Goal: Task Accomplishment & Management: Manage account settings

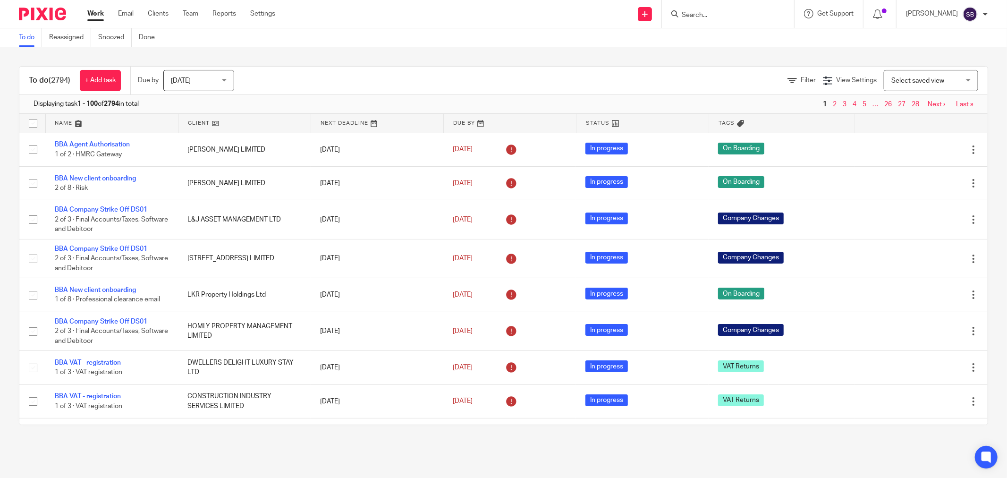
click at [717, 12] on input "Search" at bounding box center [723, 15] width 85 height 9
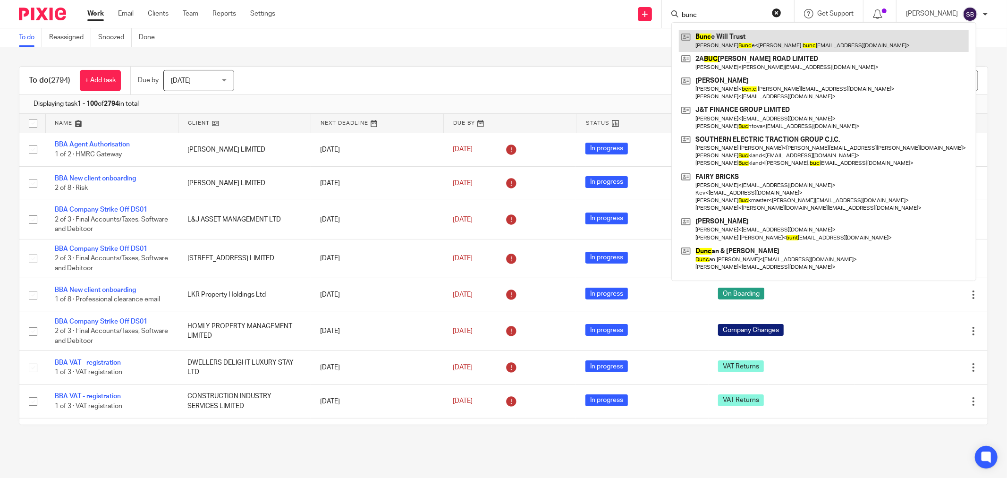
type input "bunc"
click at [731, 43] on link at bounding box center [824, 41] width 290 height 22
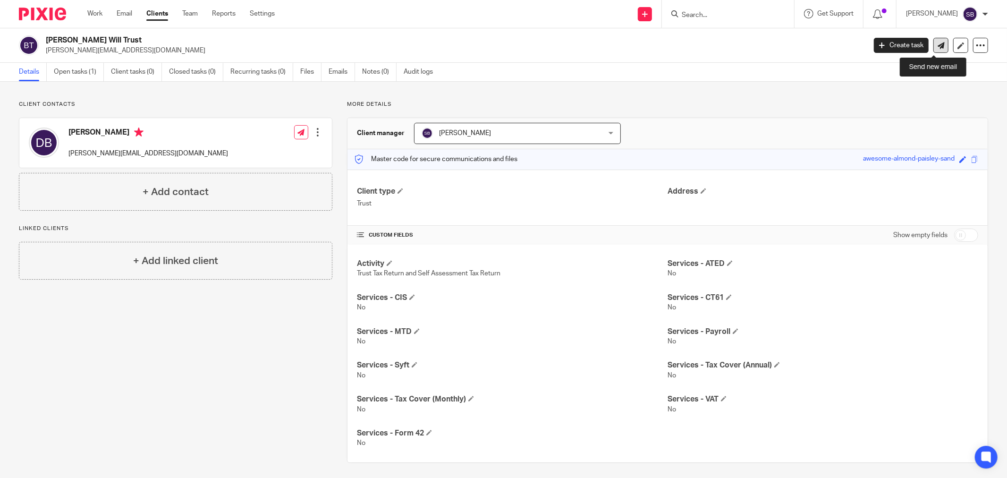
click at [938, 45] on icon at bounding box center [941, 45] width 7 height 7
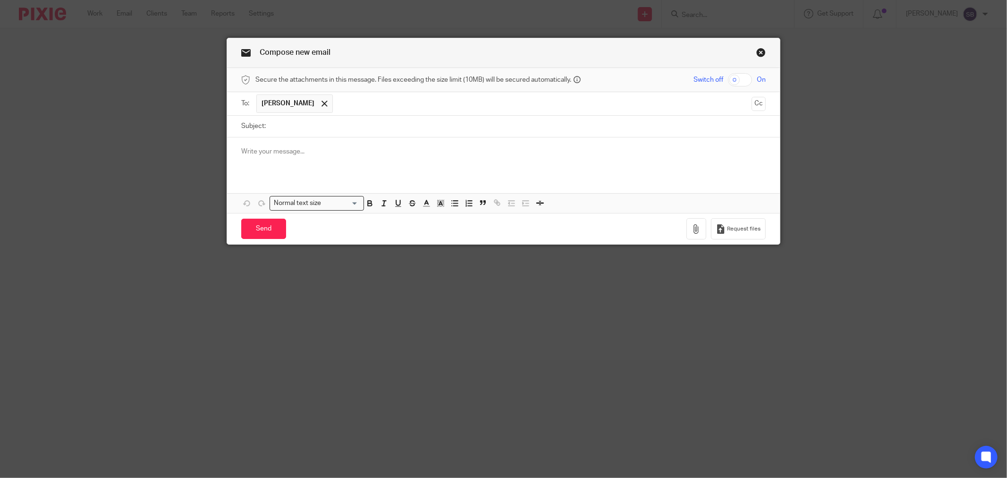
click at [758, 53] on link "Close this dialog window" at bounding box center [761, 54] width 9 height 13
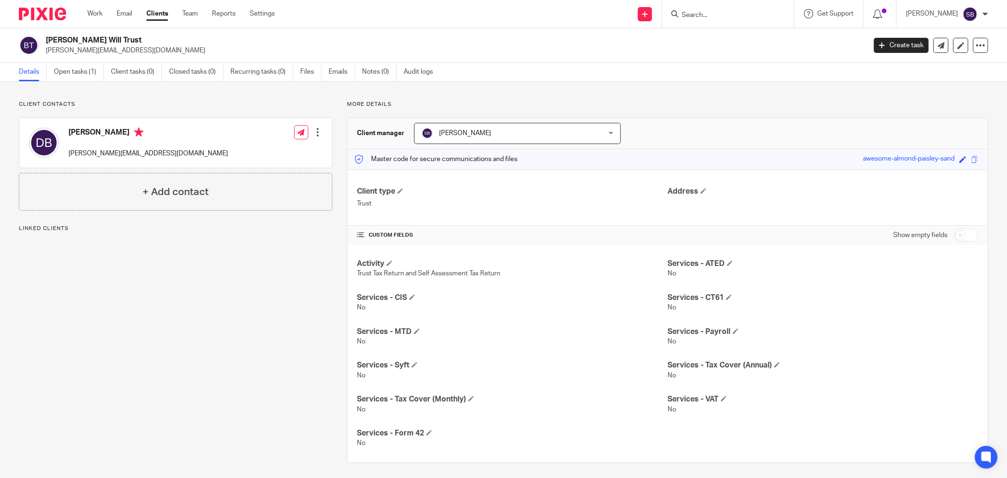
click at [736, 16] on input "Search" at bounding box center [723, 15] width 85 height 9
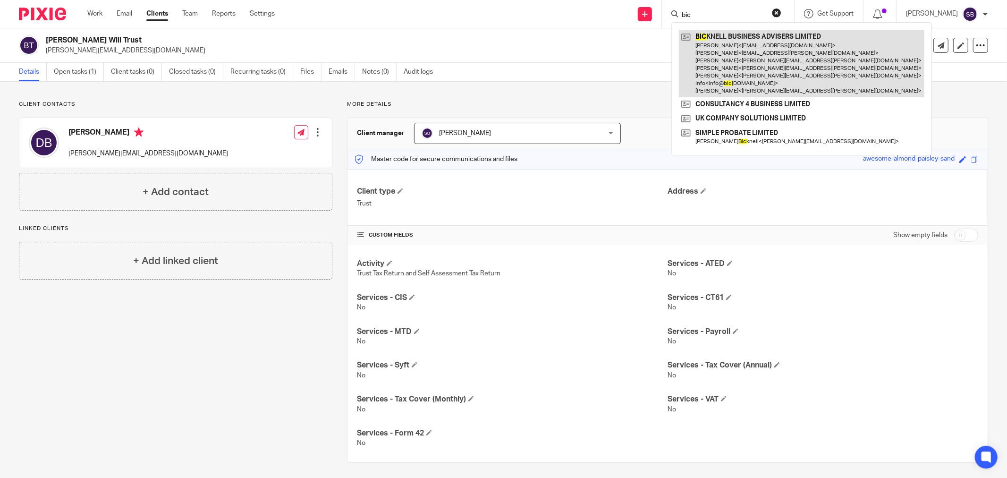
type input "bic"
click at [757, 36] on link at bounding box center [802, 64] width 246 height 68
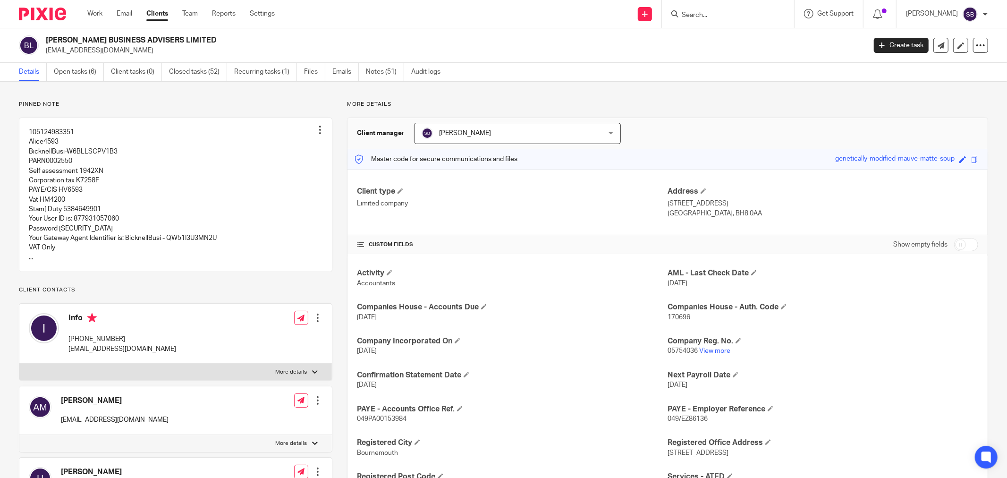
click at [711, 8] on form at bounding box center [731, 14] width 101 height 12
click at [711, 14] on input "Search" at bounding box center [723, 15] width 85 height 9
click at [390, 76] on link "Notes (51)" at bounding box center [385, 72] width 38 height 18
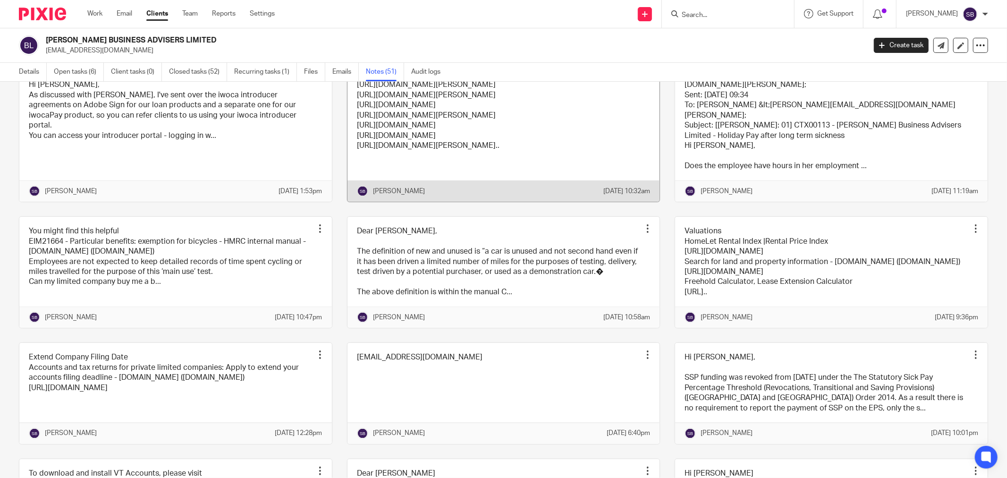
scroll to position [1259, 0]
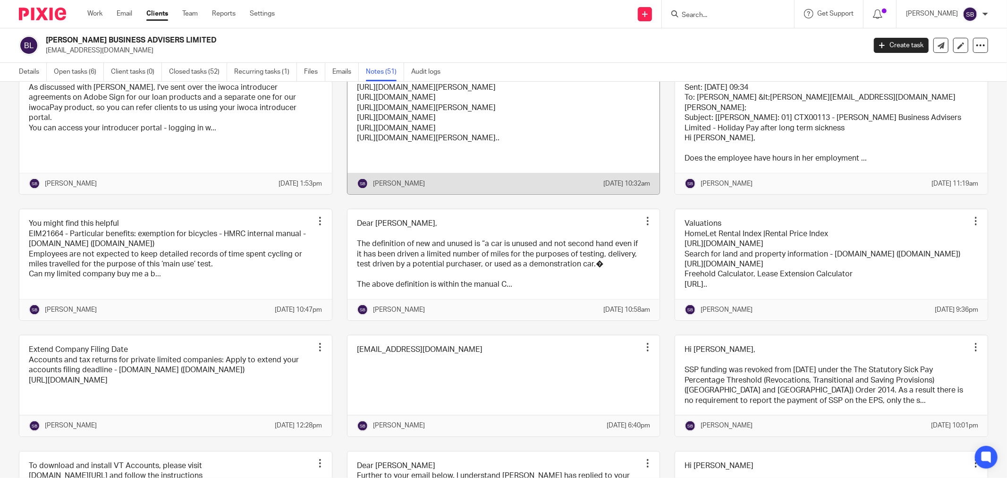
click at [559, 194] on link at bounding box center [504, 123] width 313 height 141
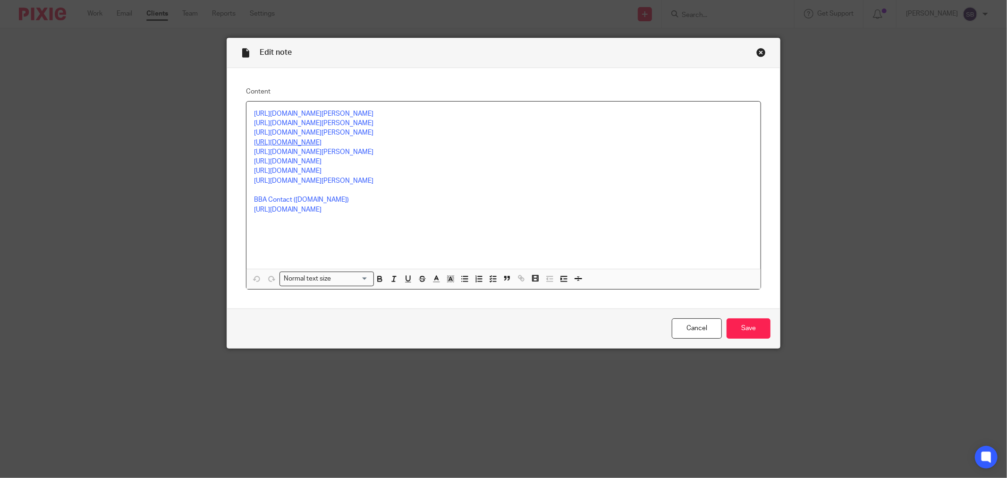
click at [254, 141] on link "https://calendly.com/bicknellbusiness/30min" at bounding box center [288, 142] width 68 height 7
drag, startPoint x: 249, startPoint y: 142, endPoint x: 375, endPoint y: 148, distance: 126.7
click at [375, 148] on div "https://calendly.com/bridget-101/30min https://calendly.com/jayne-55/30min http…" at bounding box center [504, 185] width 514 height 167
click at [515, 143] on p "https://calendly.com/bicknellbusiness/30min" at bounding box center [503, 142] width 499 height 9
drag, startPoint x: 250, startPoint y: 143, endPoint x: 411, endPoint y: 143, distance: 160.6
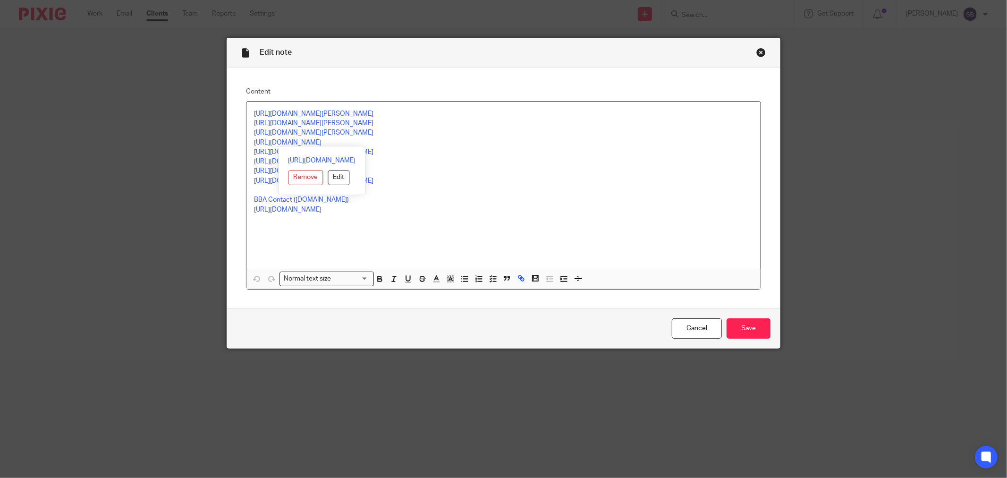
click at [411, 143] on p "https://calendly.com/bicknellbusiness/30min" at bounding box center [503, 142] width 499 height 9
copy link "https://calendly.com/bicknellbusiness/30min"
click at [757, 48] on div "Close this dialog window" at bounding box center [761, 52] width 9 height 9
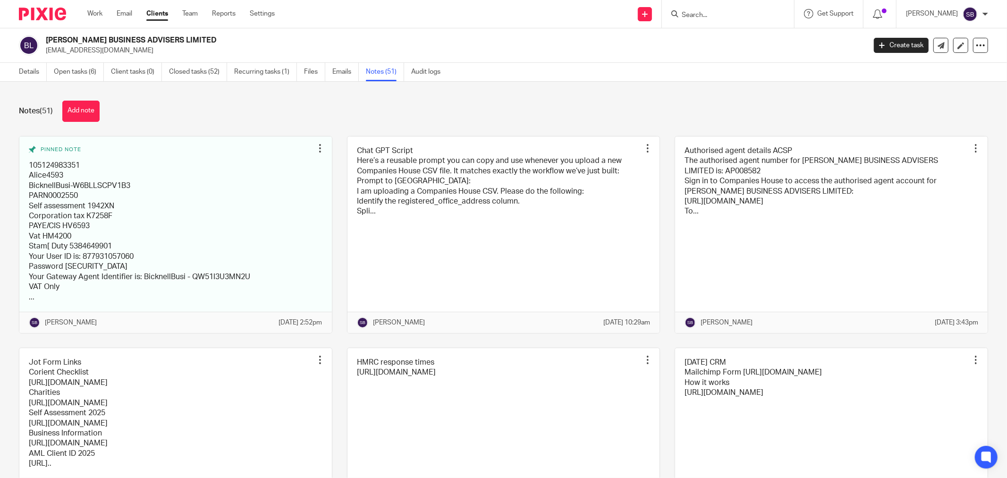
click at [734, 13] on input "Search" at bounding box center [723, 15] width 85 height 9
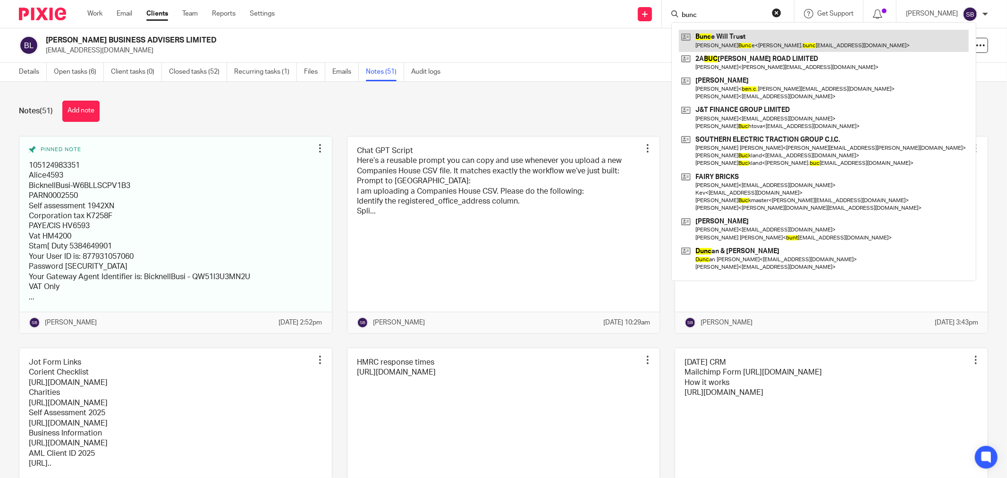
type input "bunc"
click at [756, 50] on link at bounding box center [824, 41] width 290 height 22
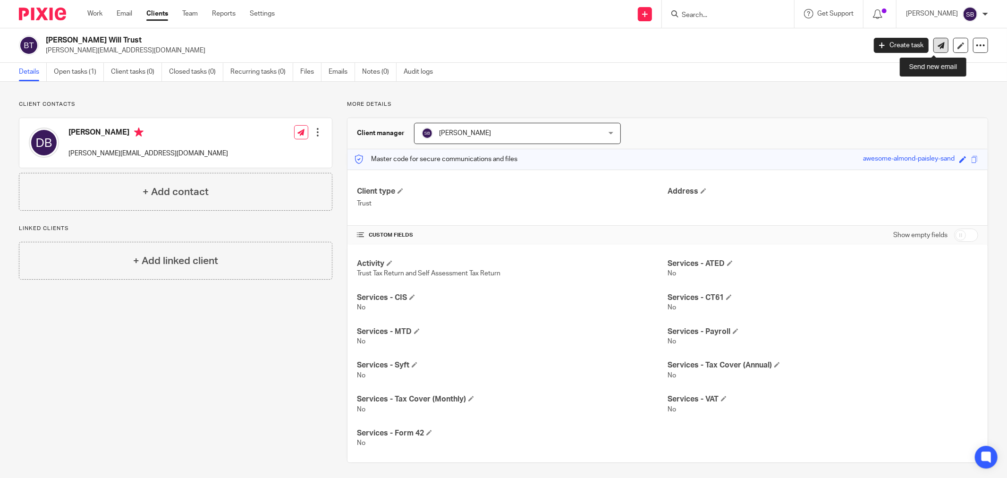
click at [934, 43] on link at bounding box center [941, 45] width 15 height 15
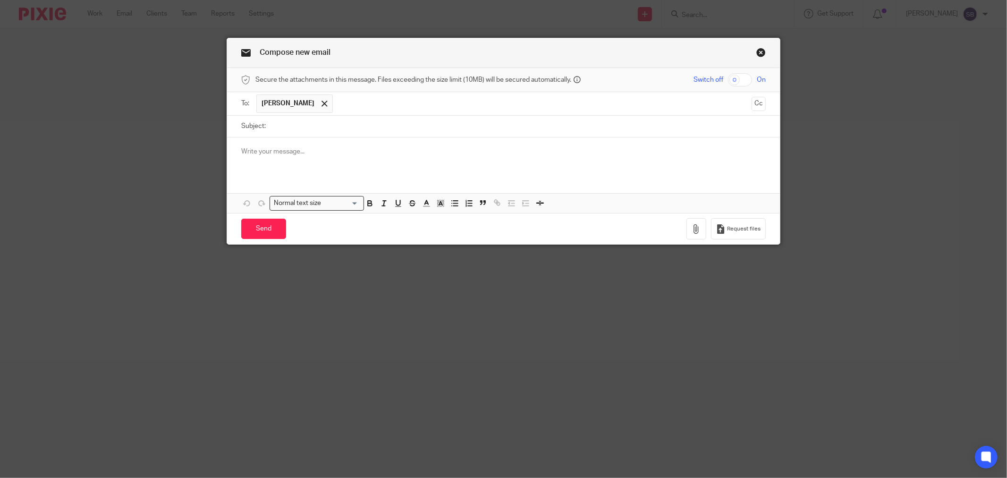
click at [320, 128] on input "Subject:" at bounding box center [518, 126] width 495 height 21
type input "Missed Meeting"
click at [323, 155] on p at bounding box center [503, 151] width 525 height 9
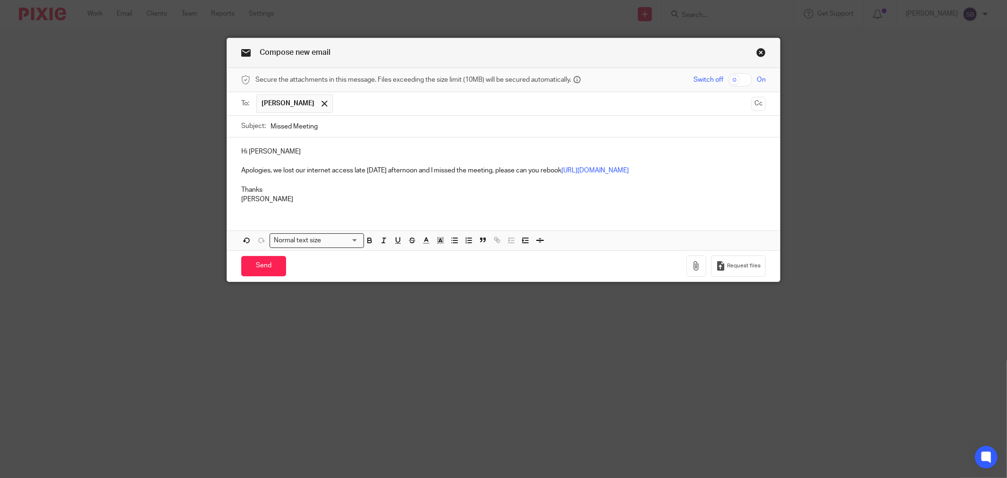
click at [283, 102] on span "[PERSON_NAME]" at bounding box center [288, 103] width 53 height 9
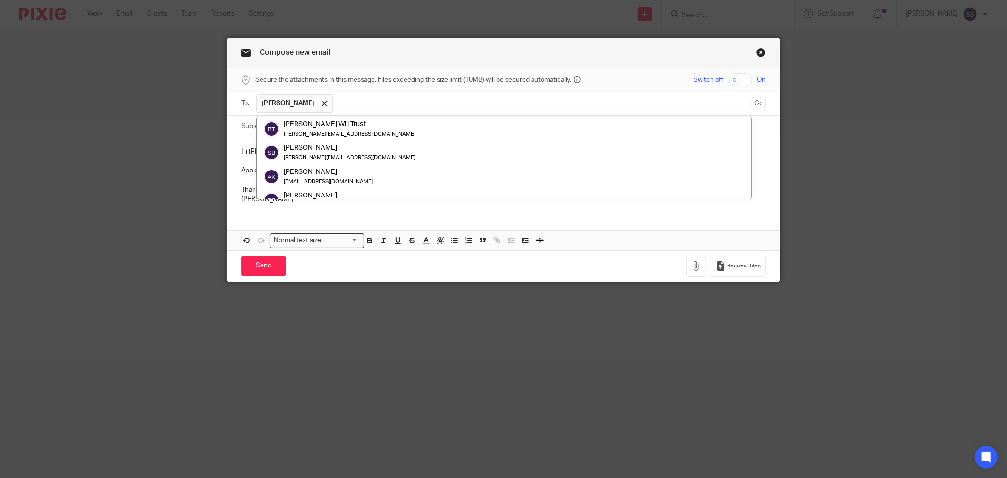
click at [761, 52] on link "Close this dialog window" at bounding box center [761, 54] width 9 height 13
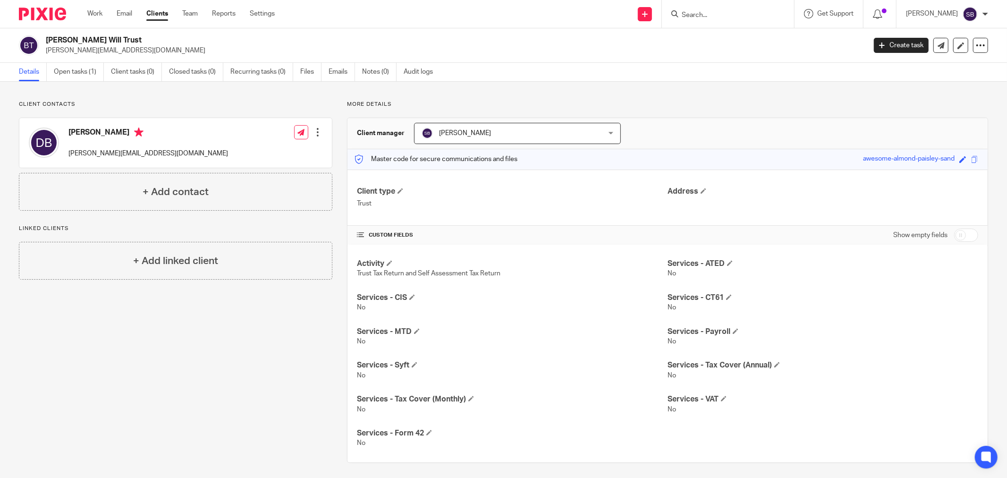
click at [315, 133] on div at bounding box center [317, 132] width 9 height 9
click at [272, 156] on link "Edit contact" at bounding box center [273, 153] width 90 height 14
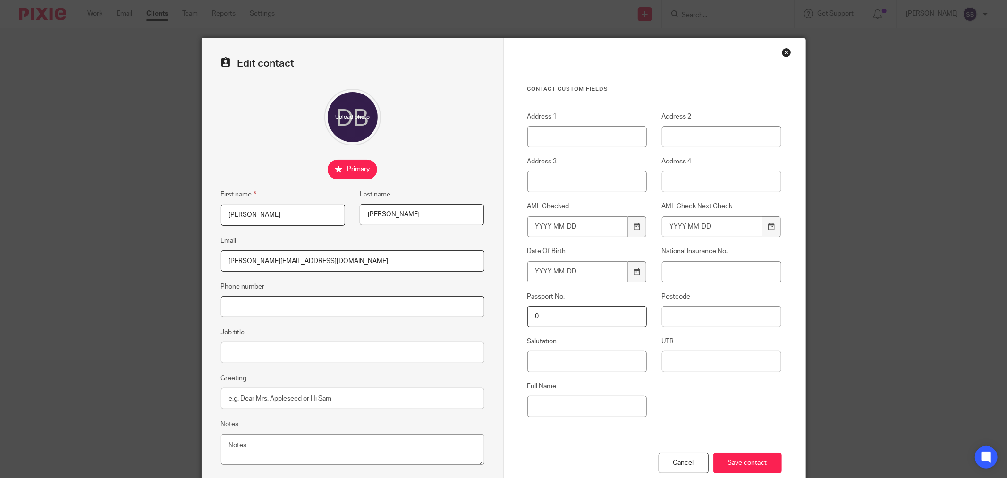
click at [274, 310] on input "Phone number" at bounding box center [353, 306] width 264 height 21
type input "07879 276254"
click at [739, 457] on input "Save contact" at bounding box center [748, 463] width 68 height 20
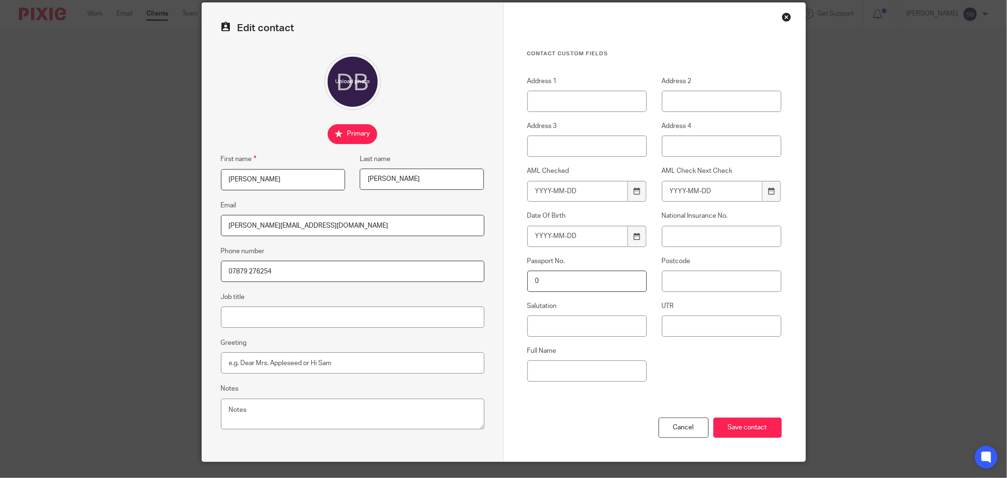
scroll to position [58, 0]
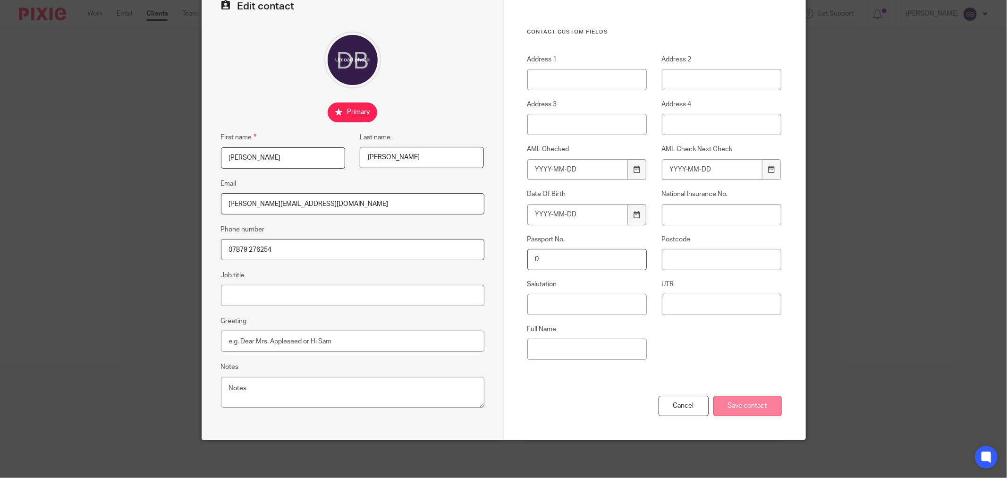
click at [767, 409] on input "Save contact" at bounding box center [748, 406] width 68 height 20
